Goal: Check status

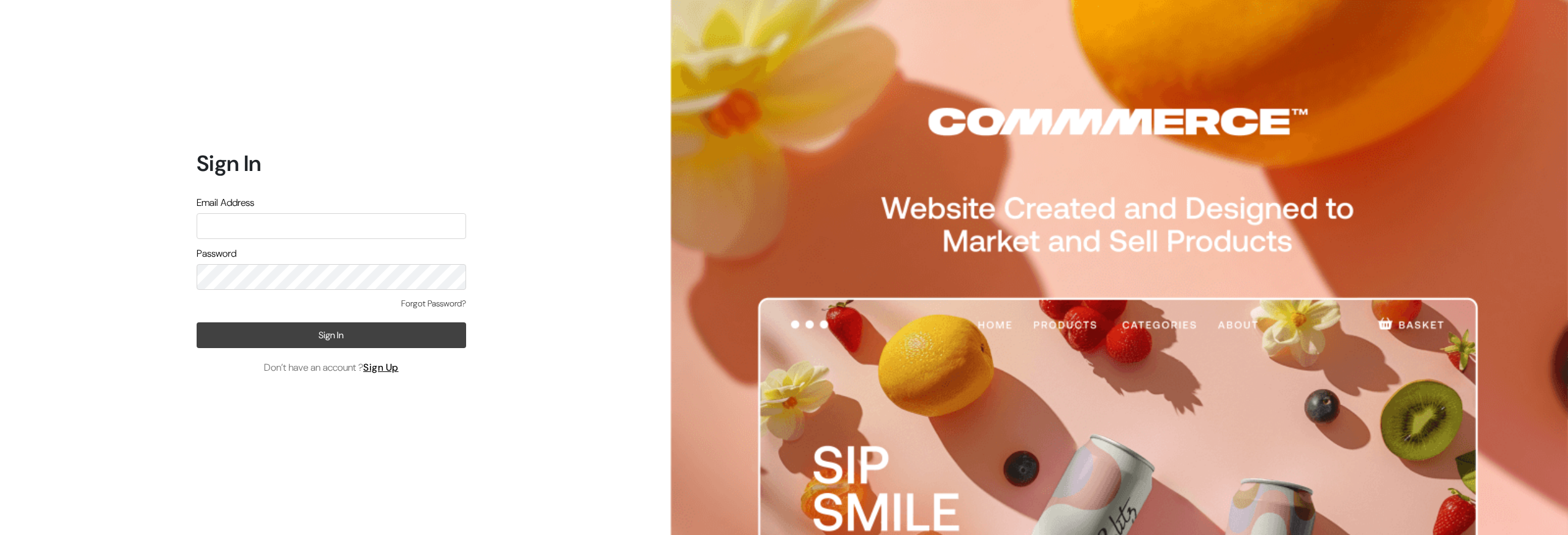
type input "ashish@econexus.in"
click at [362, 330] on button "Sign In" at bounding box center [331, 335] width 270 height 26
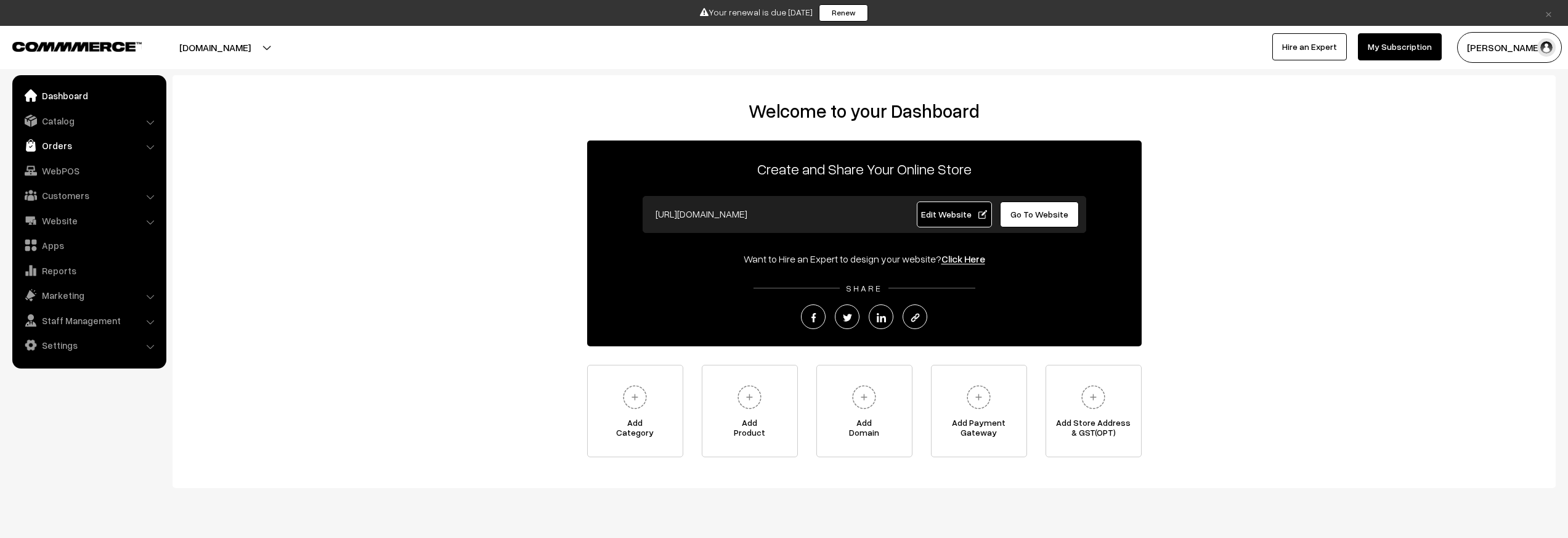
click at [89, 153] on link "Orders" at bounding box center [89, 146] width 147 height 22
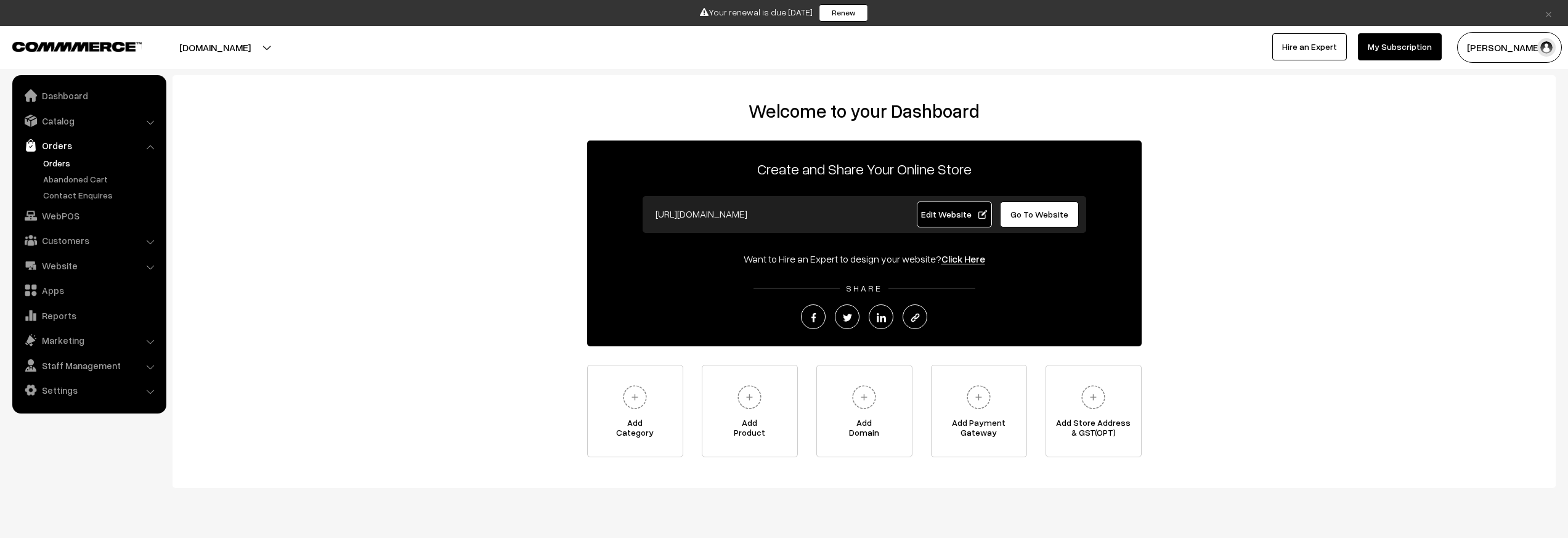
click at [69, 166] on link "Orders" at bounding box center [100, 163] width 122 height 13
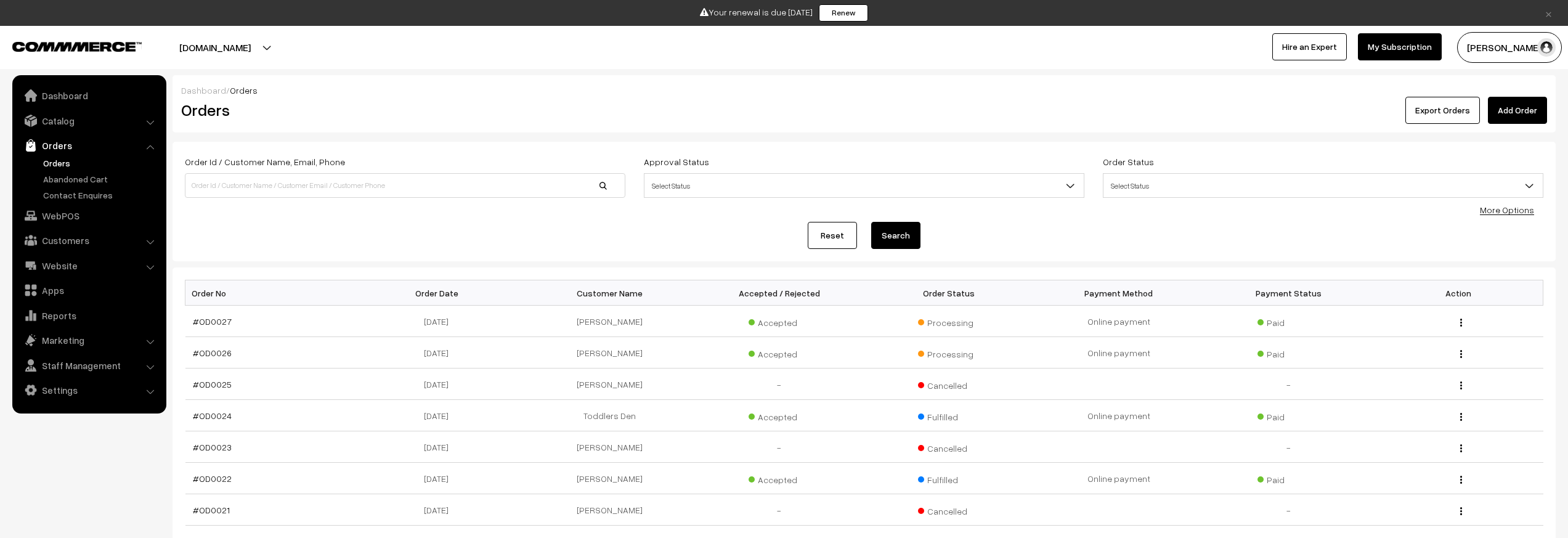
click at [64, 164] on link "Orders" at bounding box center [100, 163] width 122 height 13
click at [734, 222] on div "Reset Search" at bounding box center [864, 235] width 1358 height 27
click at [108, 179] on link "Abandoned Cart" at bounding box center [100, 179] width 122 height 13
